Goal: Find specific page/section: Find specific page/section

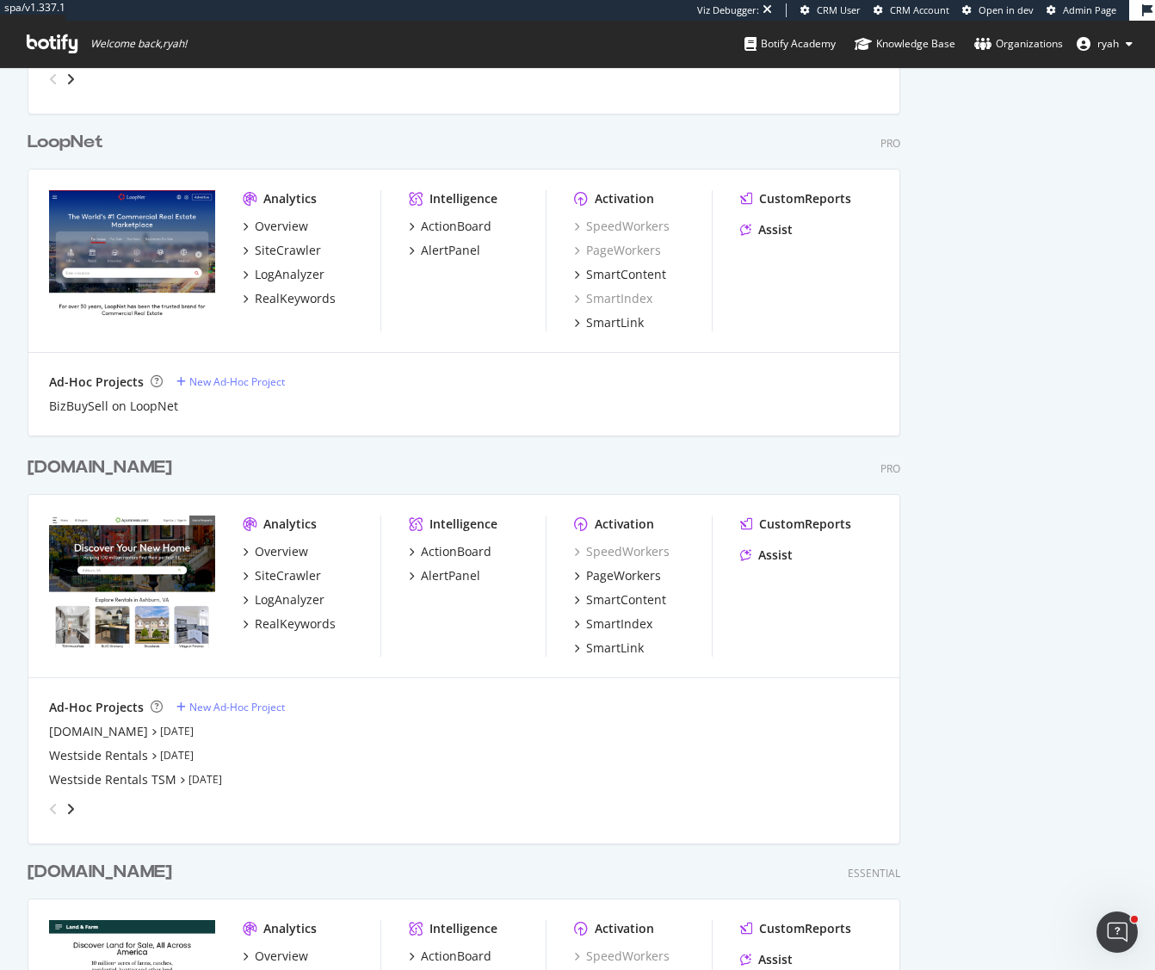
scroll to position [1150, 0]
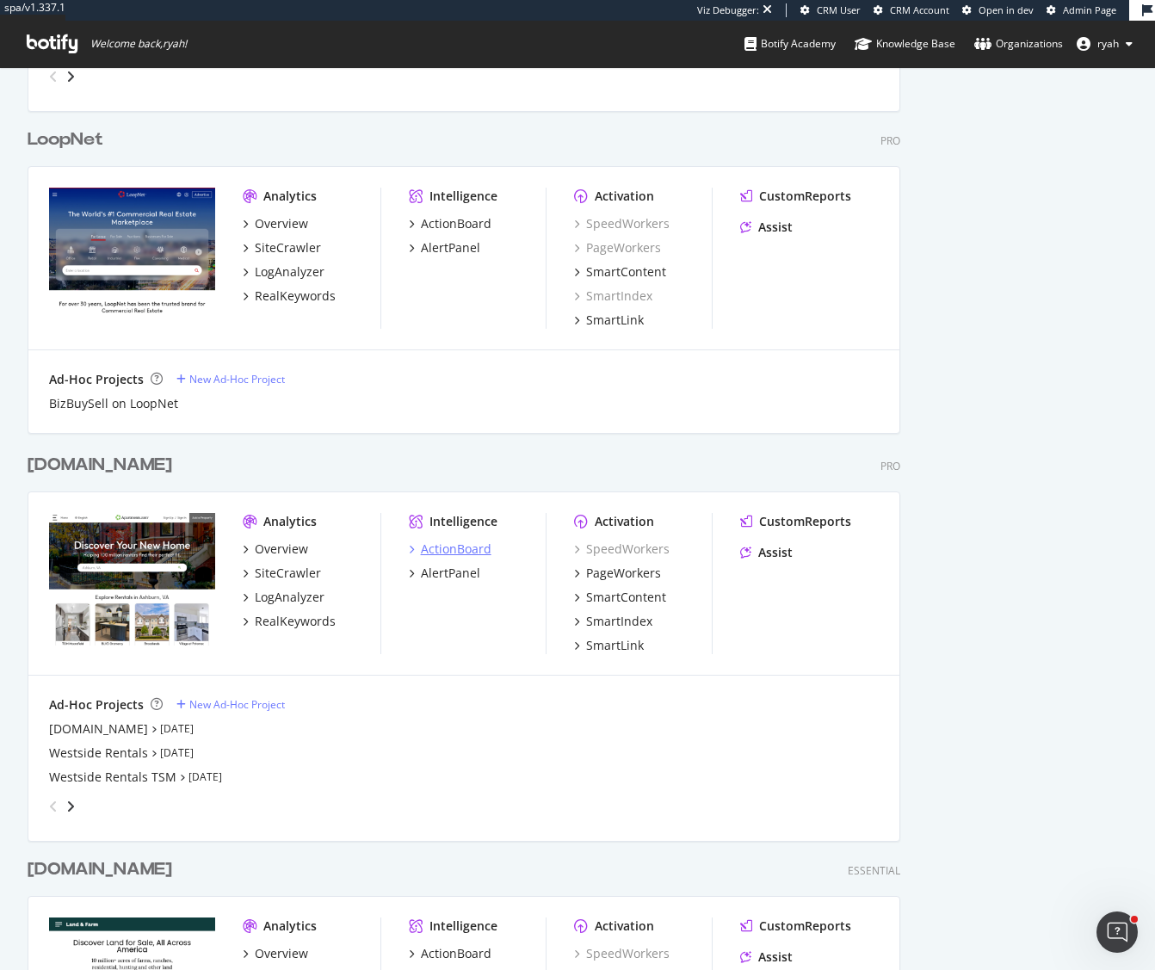
click at [454, 549] on div "ActionBoard" at bounding box center [456, 549] width 71 height 17
